Goal: Communication & Community: Answer question/provide support

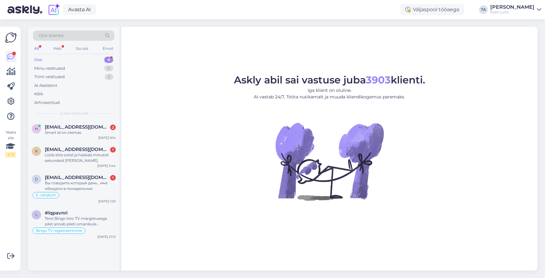
click at [39, 60] on div "Uus" at bounding box center [38, 60] width 8 height 6
click at [74, 127] on span "[EMAIL_ADDRESS][DOMAIN_NAME]" at bounding box center [77, 127] width 65 height 6
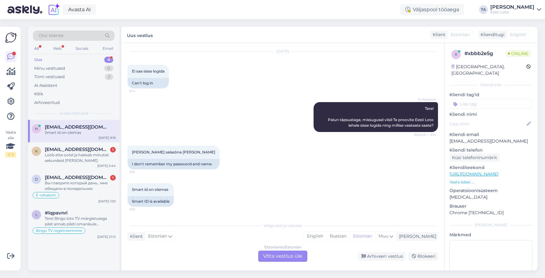
scroll to position [17, 0]
click at [68, 151] on span "[EMAIL_ADDRESS][DOMAIN_NAME]" at bounding box center [77, 150] width 65 height 6
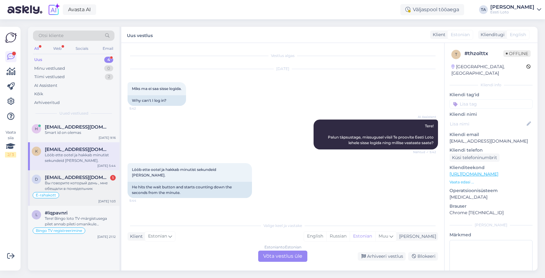
click at [60, 175] on span "[EMAIL_ADDRESS][DOMAIN_NAME]" at bounding box center [77, 178] width 65 height 6
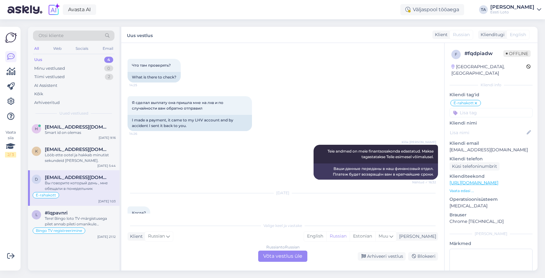
scroll to position [391, 0]
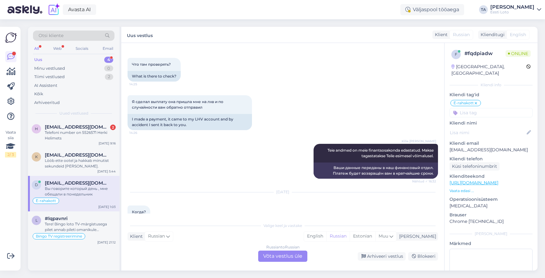
click at [44, 59] on div "Uus 4" at bounding box center [74, 59] width 82 height 9
click at [70, 131] on div "Telefoni number on 5526571 Herki Helimets" at bounding box center [80, 135] width 71 height 11
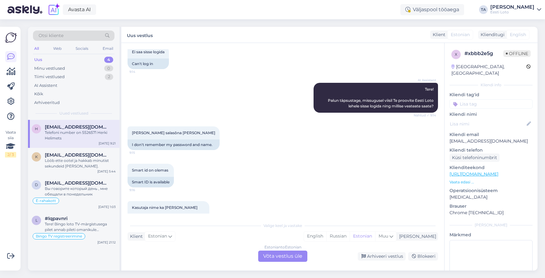
scroll to position [92, 0]
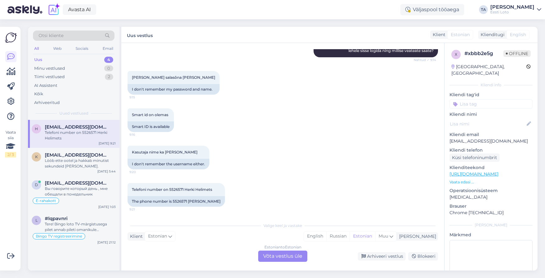
click at [290, 258] on div "Estonian to Estonian Võta vestlus üle" at bounding box center [282, 256] width 49 height 11
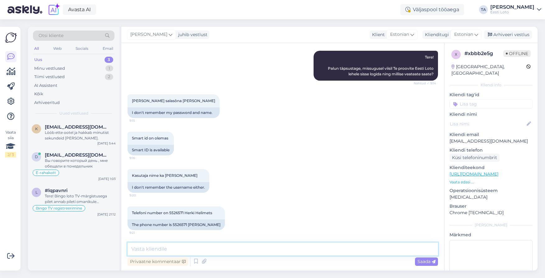
click at [186, 250] on textarea at bounding box center [283, 249] width 311 height 13
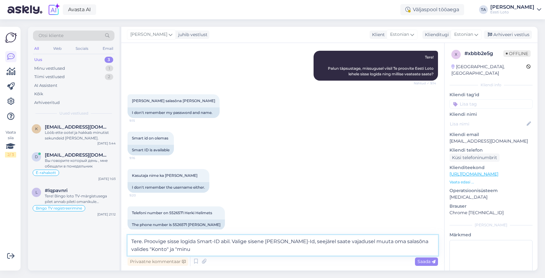
click at [164, 250] on textarea "Tere. Proovige sisse logida Smart-ID abil. Valige sisene [PERSON_NAME]-Id, seej…" at bounding box center [283, 245] width 311 height 21
click at [193, 254] on textarea "Tere. Proovige sisse logida Smart-ID abil. Valige sisene [PERSON_NAME]-Id, seej…" at bounding box center [283, 245] width 311 height 21
type textarea "Tere. Proovige sisse logida Smart-ID abil. Valige sisene [PERSON_NAME]-Id, seej…"
click at [420, 262] on span "Saada" at bounding box center [427, 262] width 18 height 6
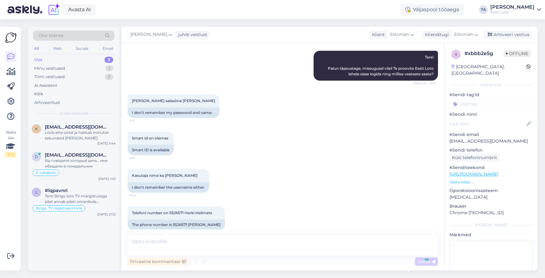
scroll to position [107, 0]
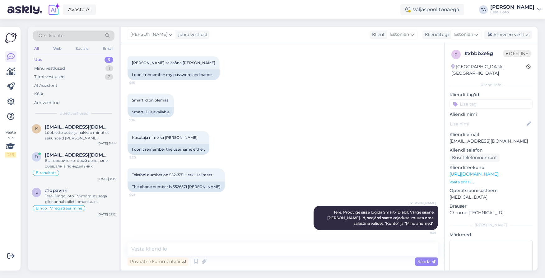
click at [465, 100] on input at bounding box center [491, 103] width 83 height 9
type input "sisselo"
click at [497, 119] on span "Sisselogimine" at bounding box center [492, 121] width 26 height 4
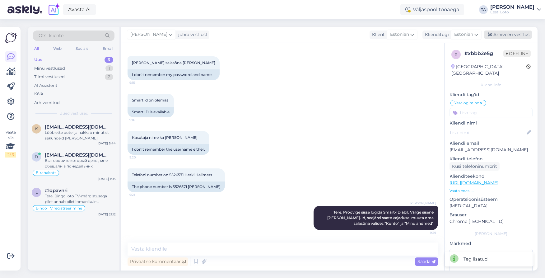
click at [498, 34] on div "Arhiveeri vestlus" at bounding box center [508, 35] width 48 height 8
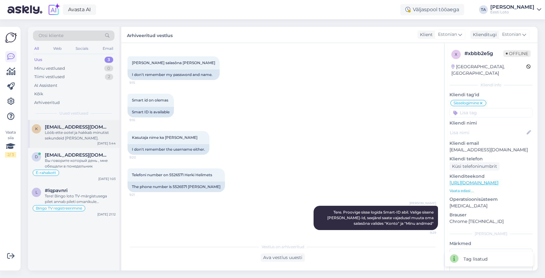
click at [66, 132] on div "Lööb ette ootel ja hakkab minutist sekundeid [PERSON_NAME]." at bounding box center [80, 135] width 71 height 11
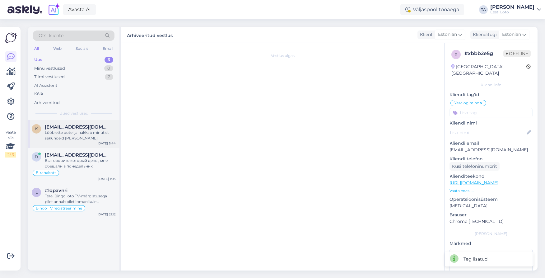
scroll to position [0, 0]
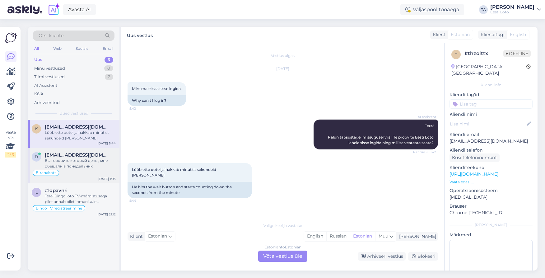
click at [58, 158] on div "Вы говорите который день , мне обещали в понедельник" at bounding box center [80, 163] width 71 height 11
